Goal: Find specific page/section: Find specific page/section

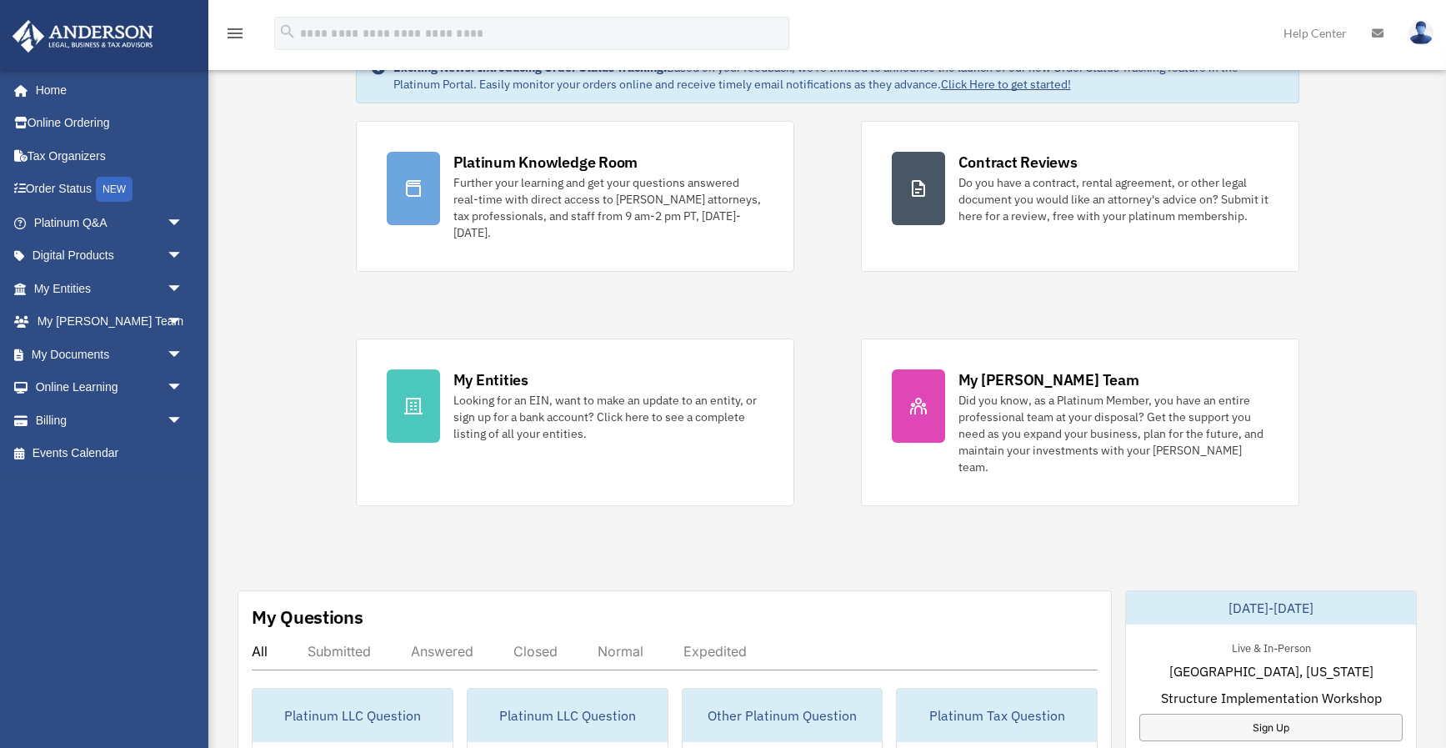
scroll to position [113, 0]
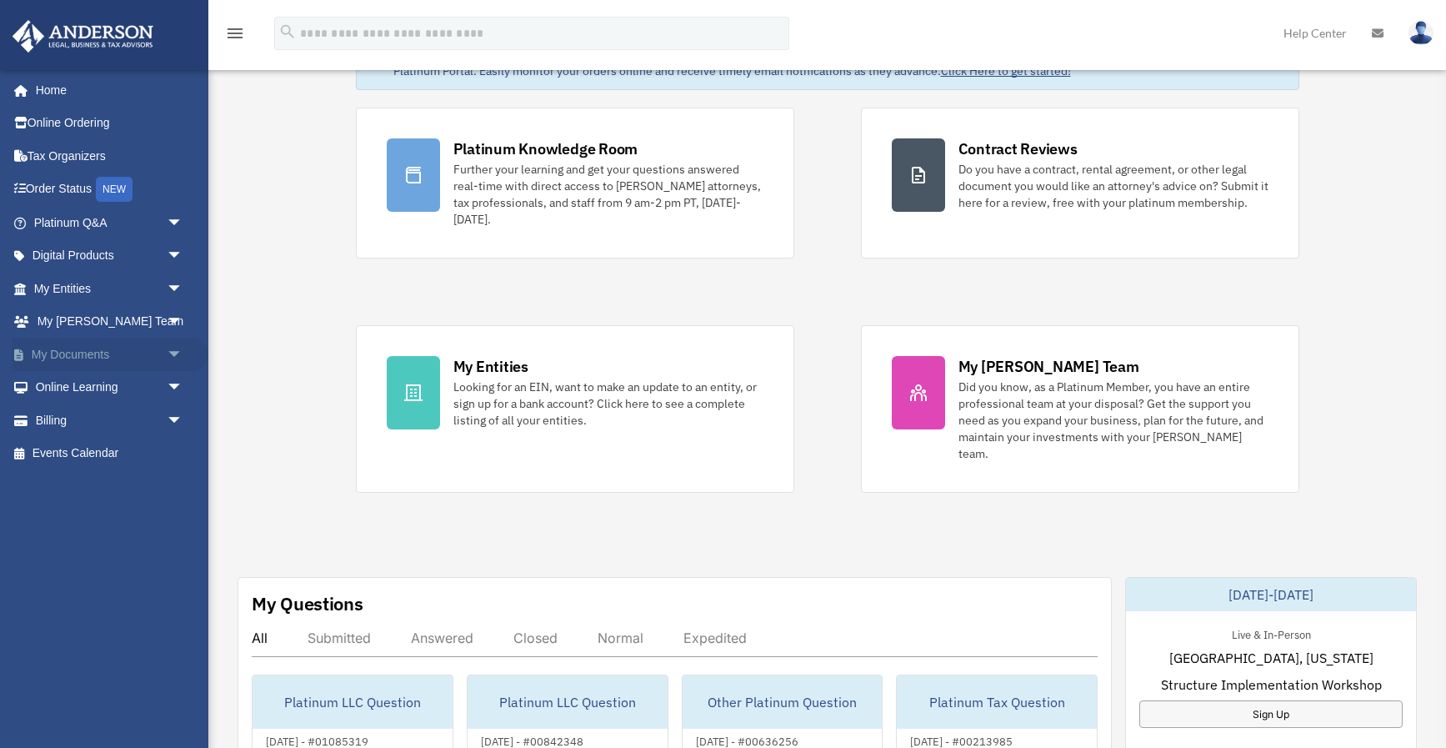
click at [51, 352] on link "My Documents arrow_drop_down" at bounding box center [110, 354] width 197 height 33
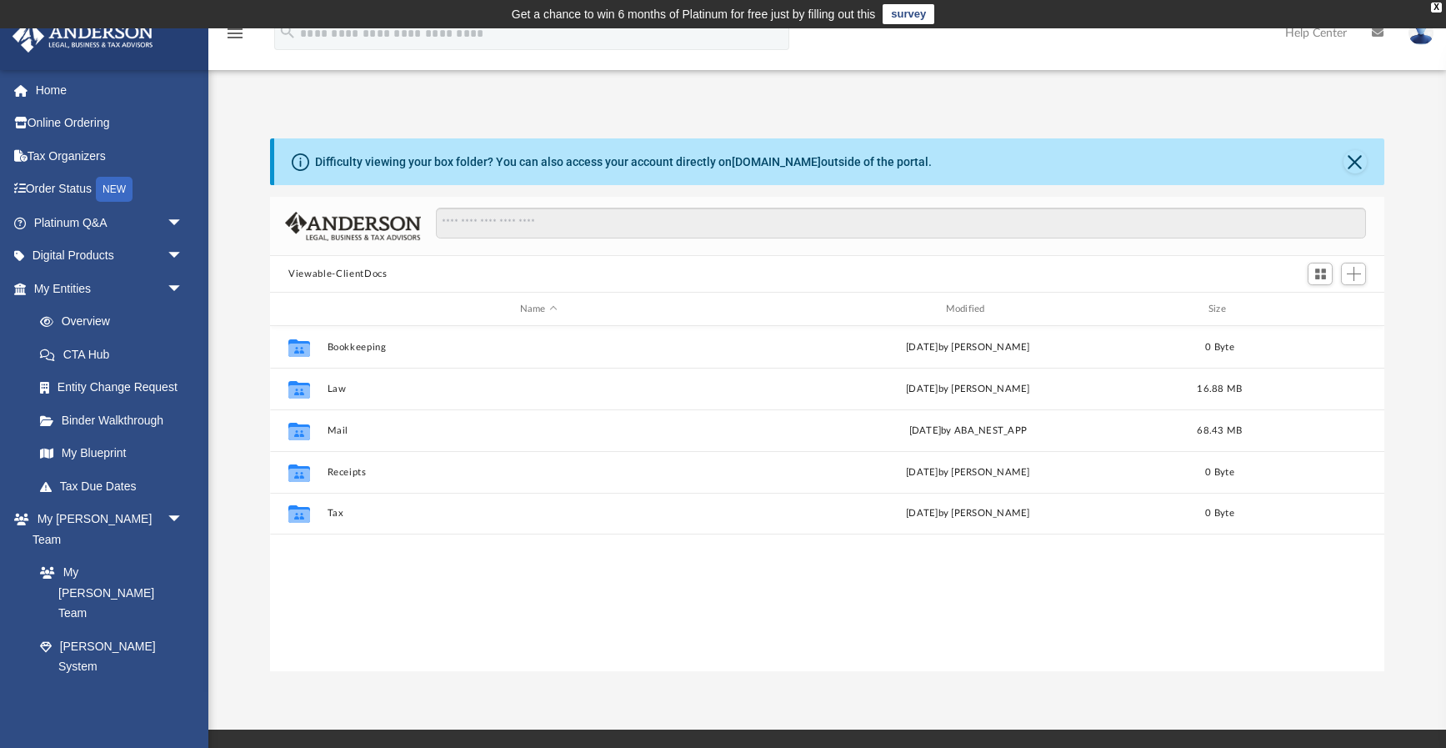
scroll to position [378, 1113]
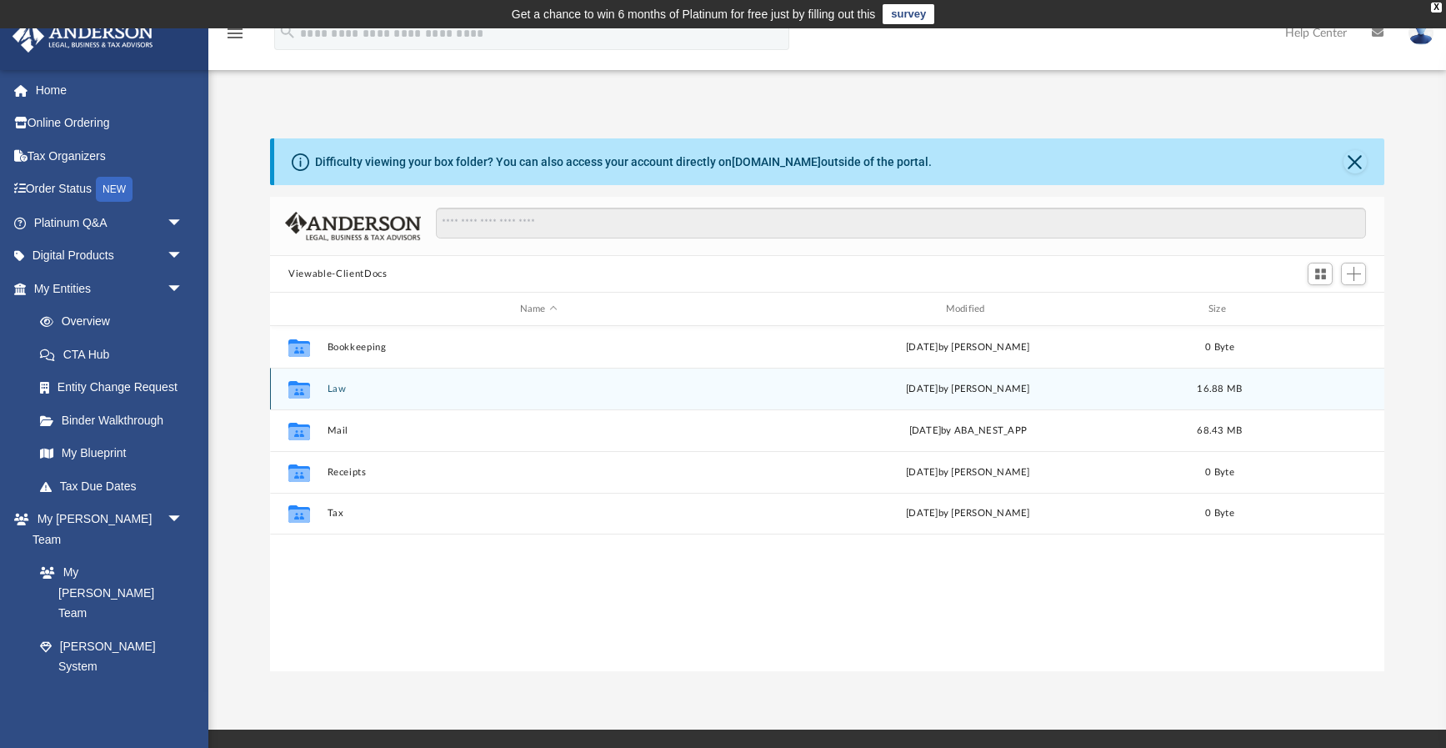
click at [343, 391] on button "Law" at bounding box center [539, 388] width 423 height 11
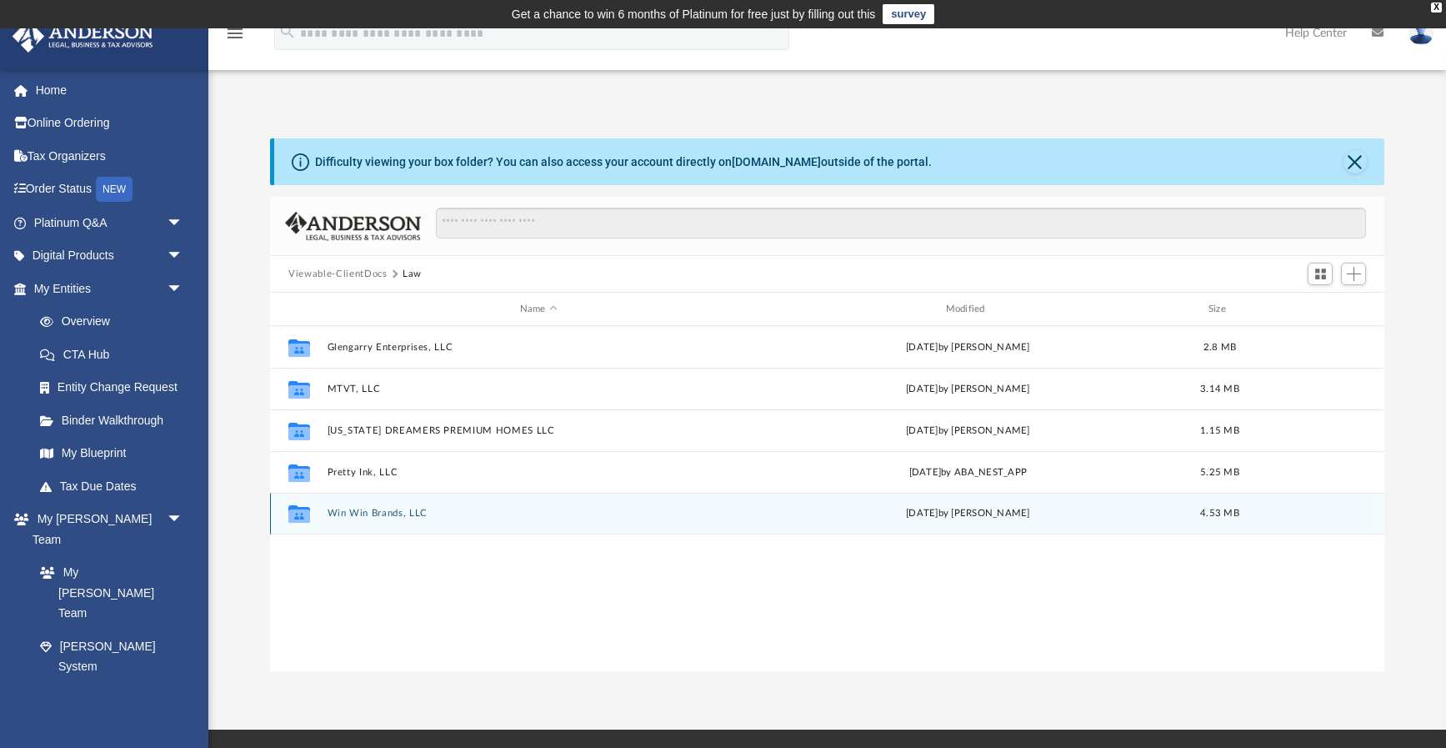
click at [483, 523] on div "Collaborated Folder Win Win Brands, LLC [DATE] by [PERSON_NAME] 4.53 MB" at bounding box center [827, 514] width 1114 height 42
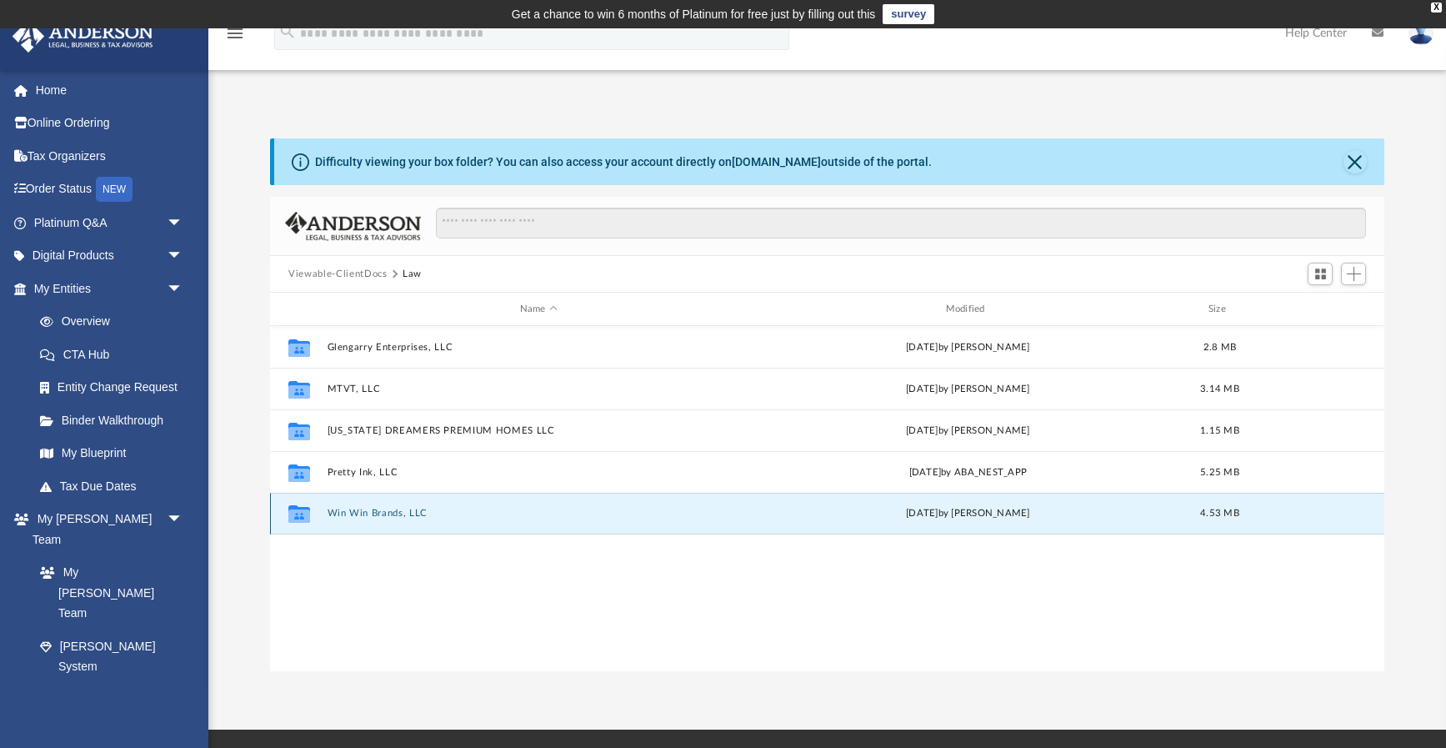
click at [483, 523] on div "Collaborated Folder Win Win Brands, LLC [DATE] by [PERSON_NAME] 4.53 MB" at bounding box center [827, 514] width 1114 height 42
click at [363, 515] on button "Win Win Brands, LLC" at bounding box center [539, 513] width 423 height 11
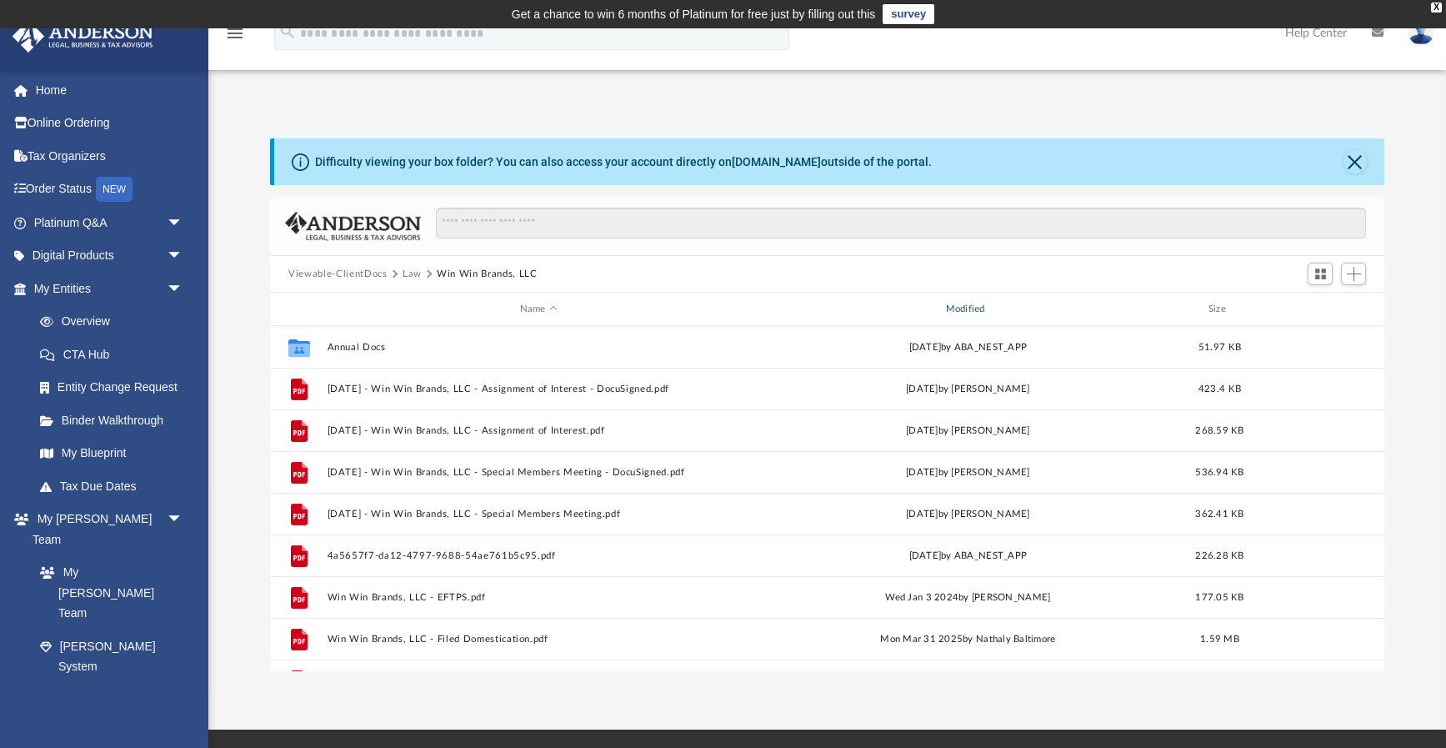
click at [966, 306] on div "Modified" at bounding box center [968, 309] width 423 height 15
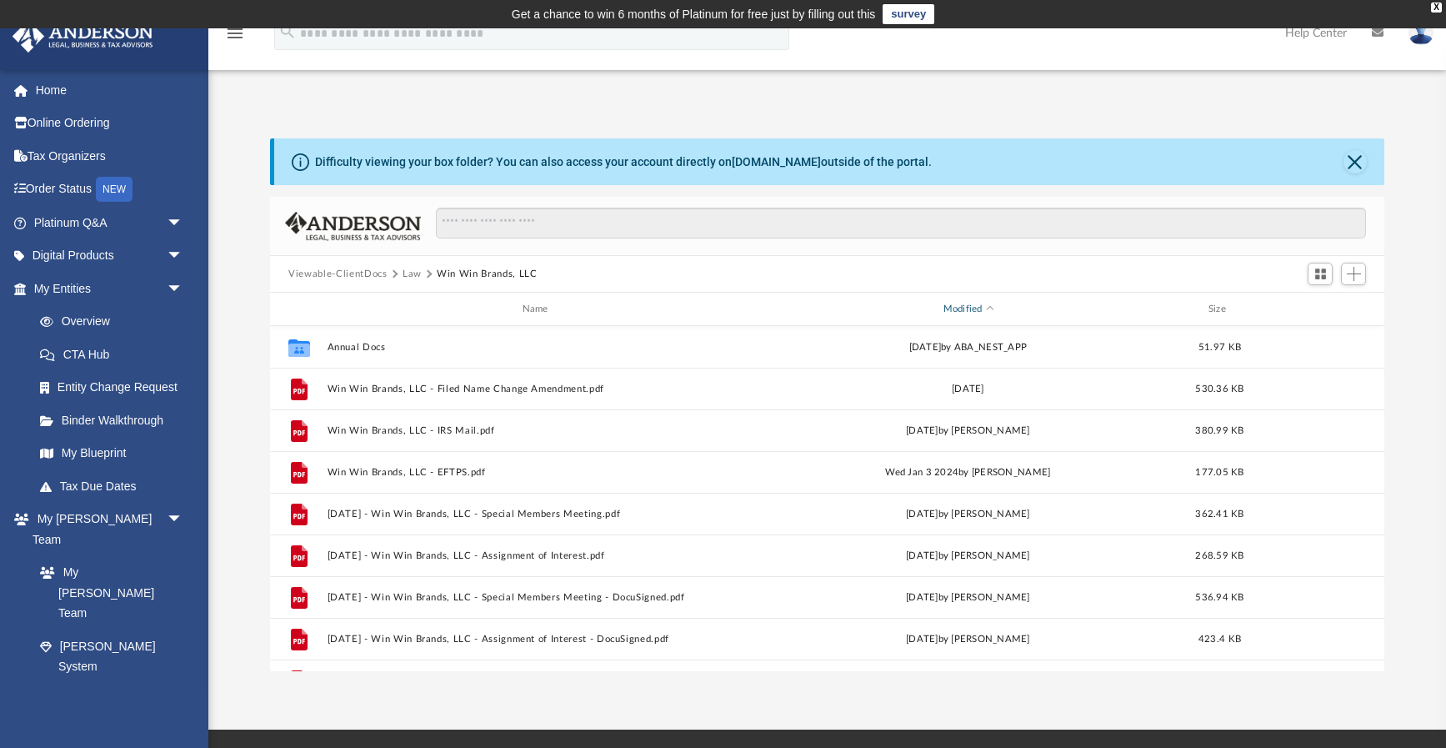
click at [975, 308] on div "Modified" at bounding box center [968, 309] width 423 height 15
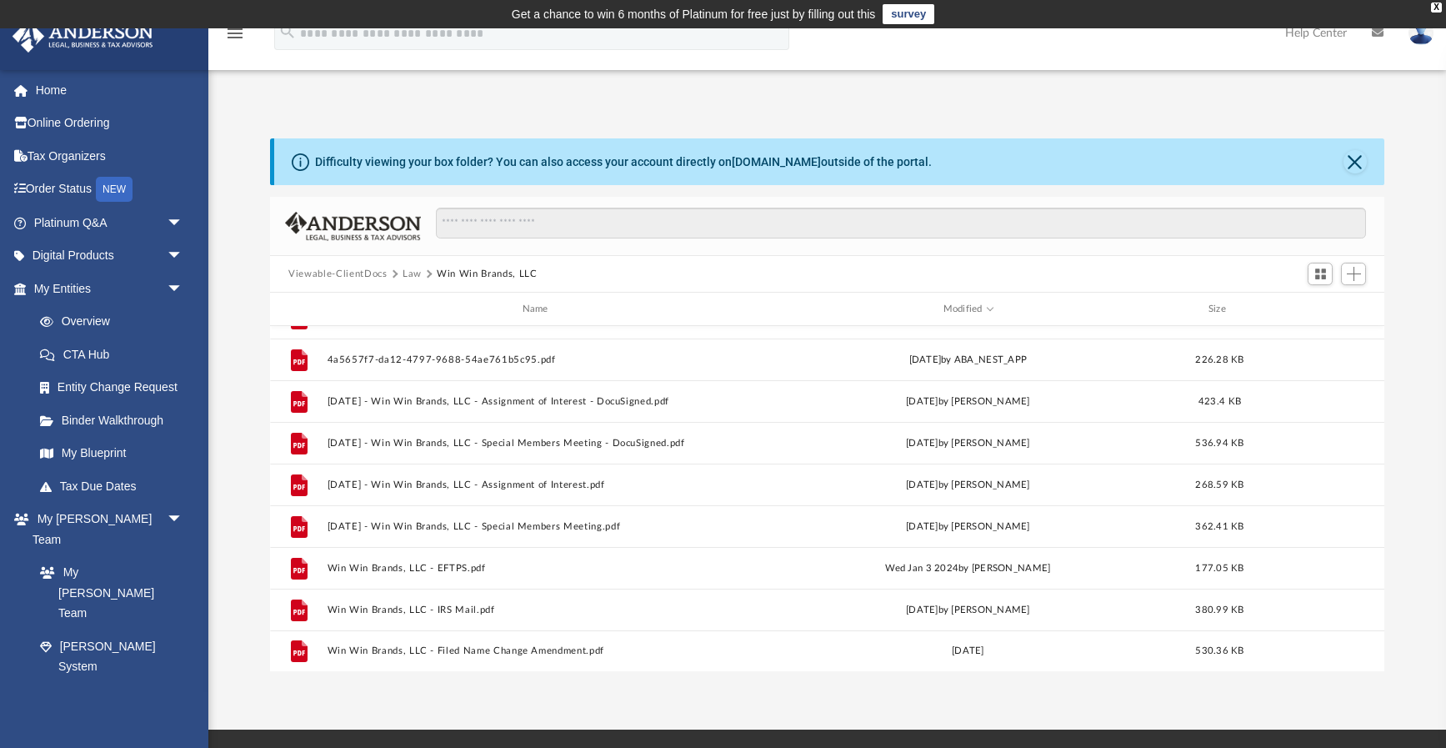
scroll to position [279, 0]
